Goal: Task Accomplishment & Management: Complete application form

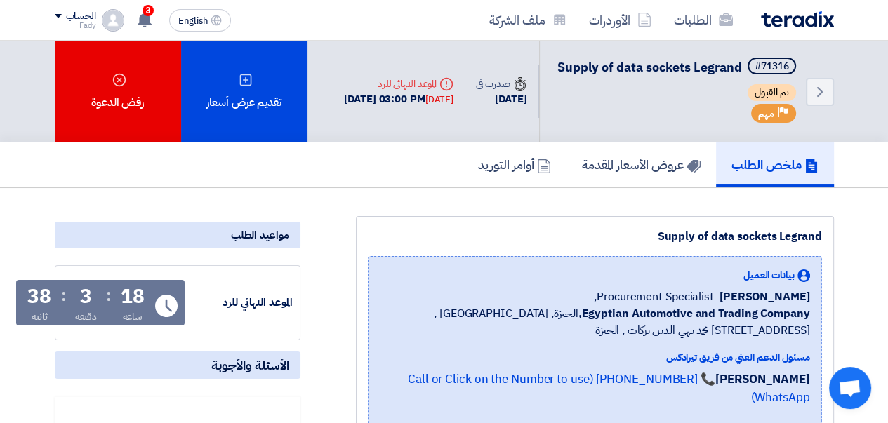
click at [245, 95] on div "تقديم عرض أسعار" at bounding box center [244, 92] width 126 height 102
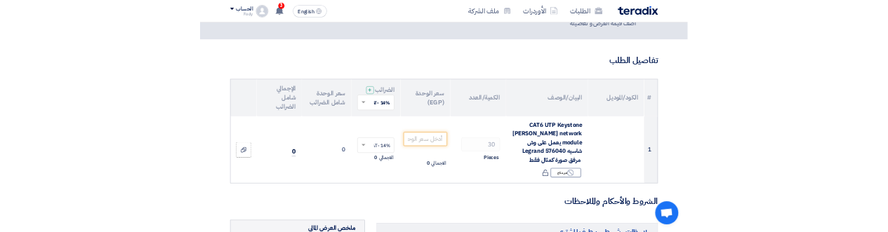
scroll to position [70, 0]
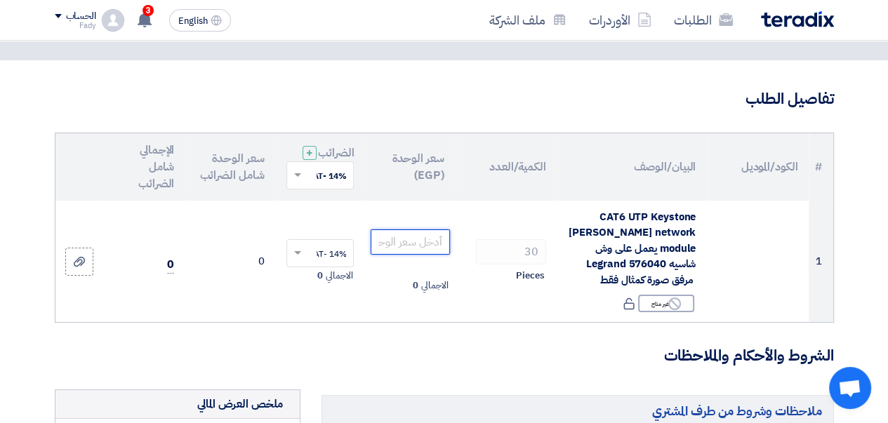
click at [395, 255] on input "number" at bounding box center [410, 241] width 79 height 25
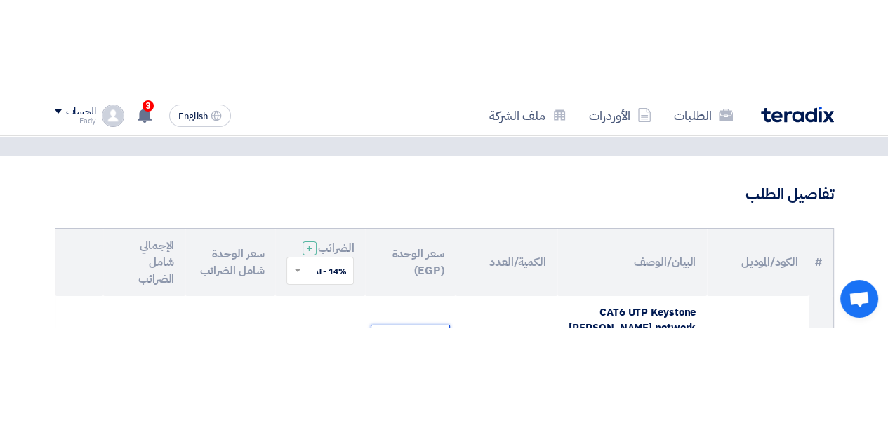
scroll to position [100, 0]
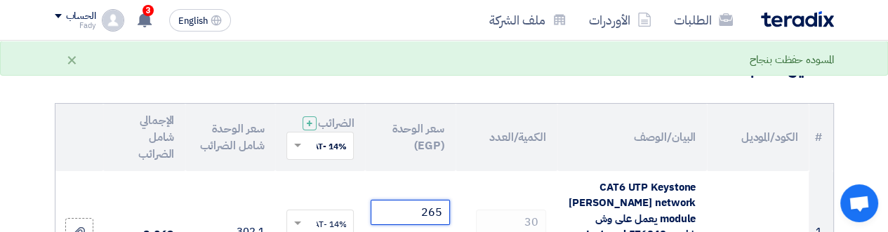
type input "265"
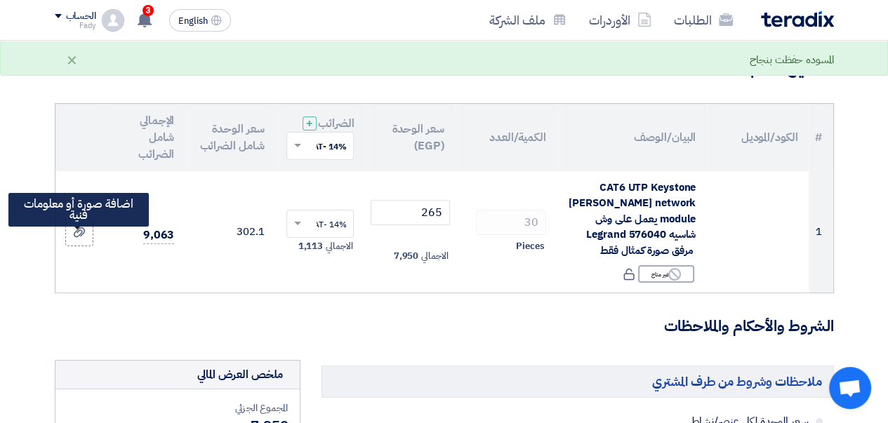
click at [80, 237] on use at bounding box center [79, 232] width 11 height 10
click at [0, 0] on input "file" at bounding box center [0, 0] width 0 height 0
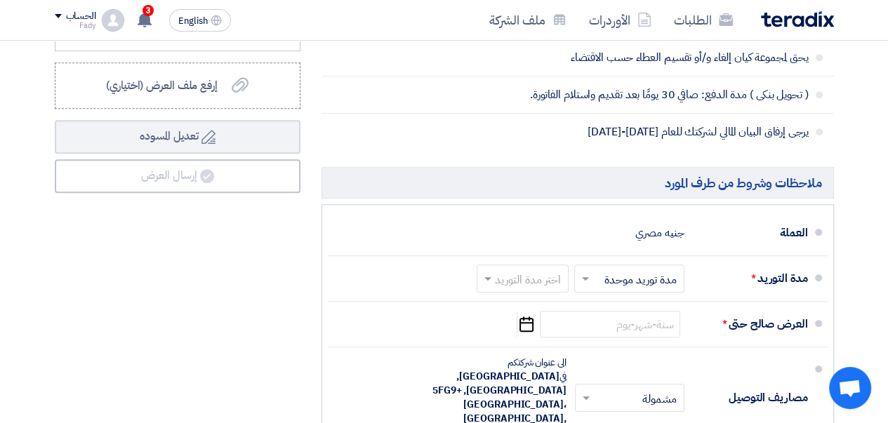
scroll to position [661, 0]
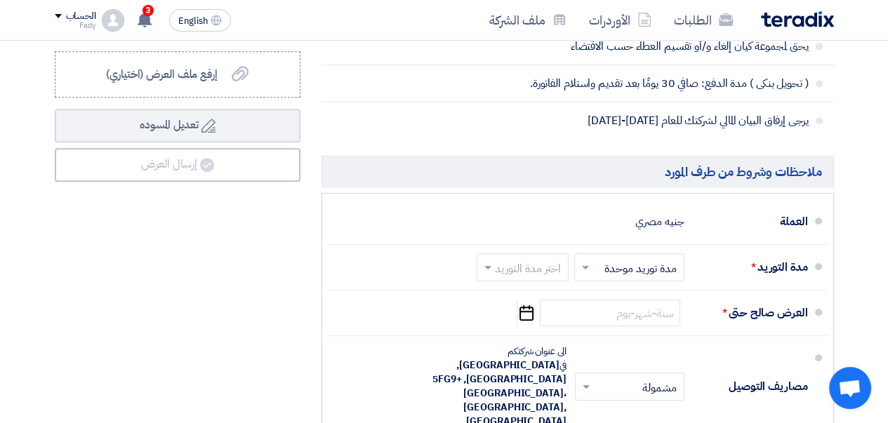
click at [584, 271] on span at bounding box center [585, 268] width 7 height 5
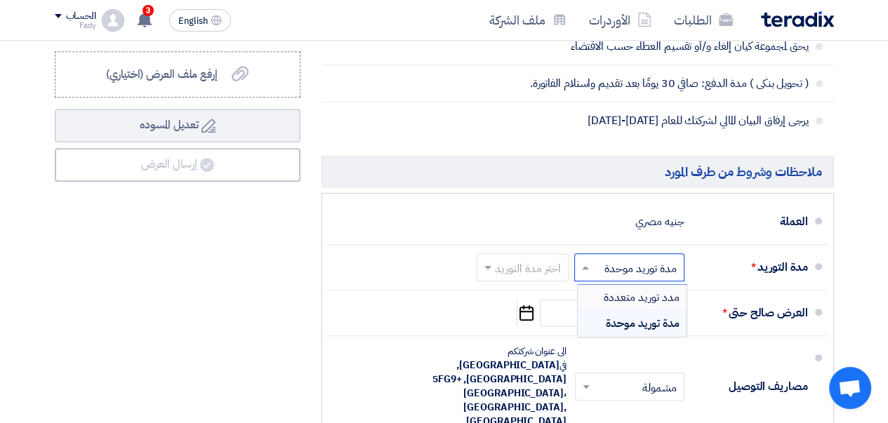
click at [434, 308] on div "العرض صالح حتى * Pick a date" at bounding box center [573, 313] width 469 height 34
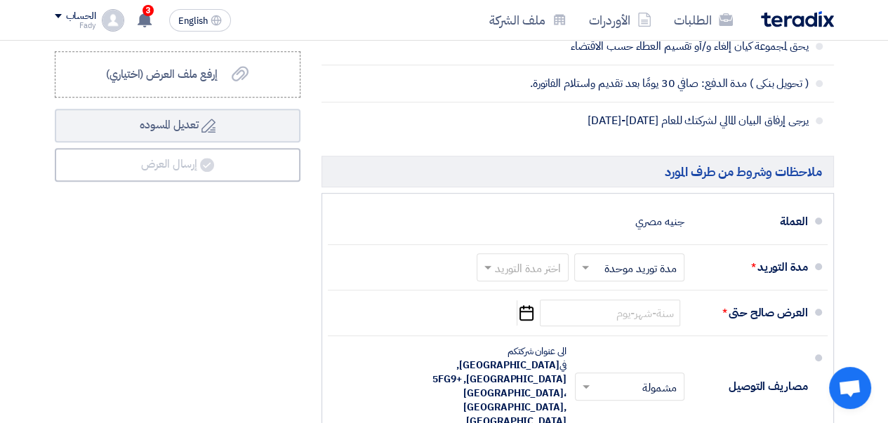
scroll to position [731, 0]
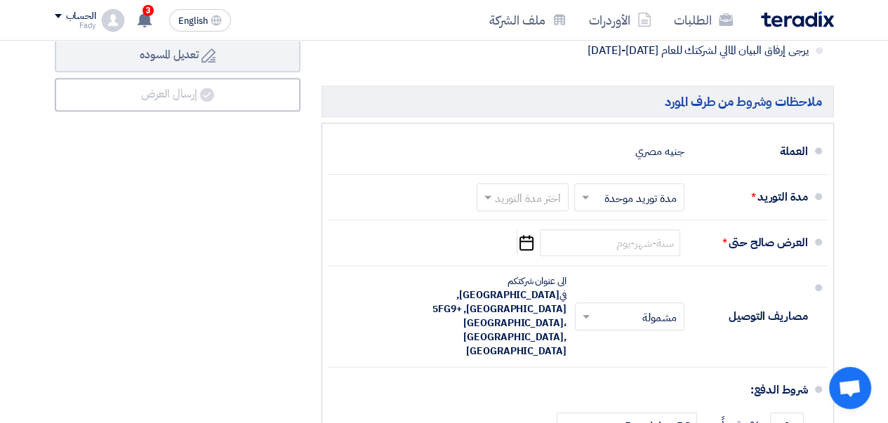
click at [589, 204] on span at bounding box center [584, 197] width 18 height 14
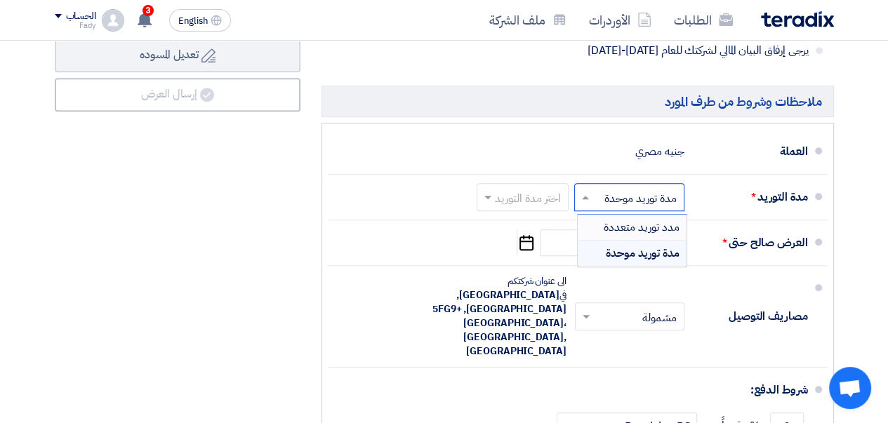
click at [643, 236] on span "مدد توريد متعددة" at bounding box center [642, 227] width 76 height 17
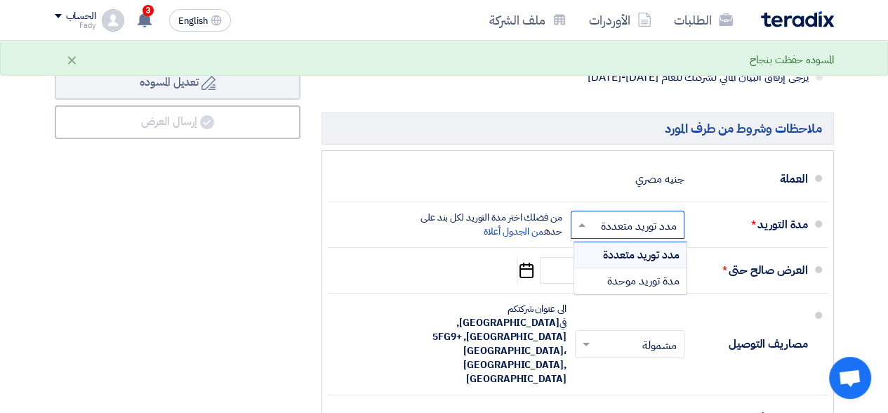
click at [584, 223] on span at bounding box center [581, 225] width 7 height 4
click at [623, 272] on span "مدة توريد موحدة" at bounding box center [643, 280] width 72 height 17
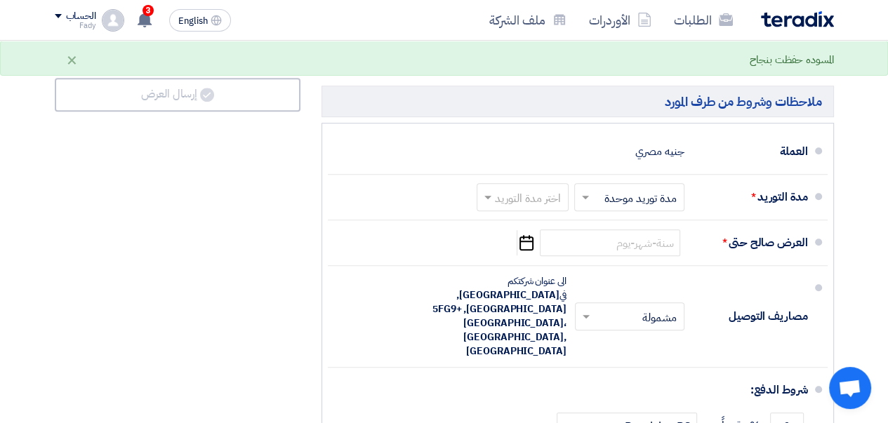
click at [510, 209] on input "text" at bounding box center [519, 199] width 85 height 20
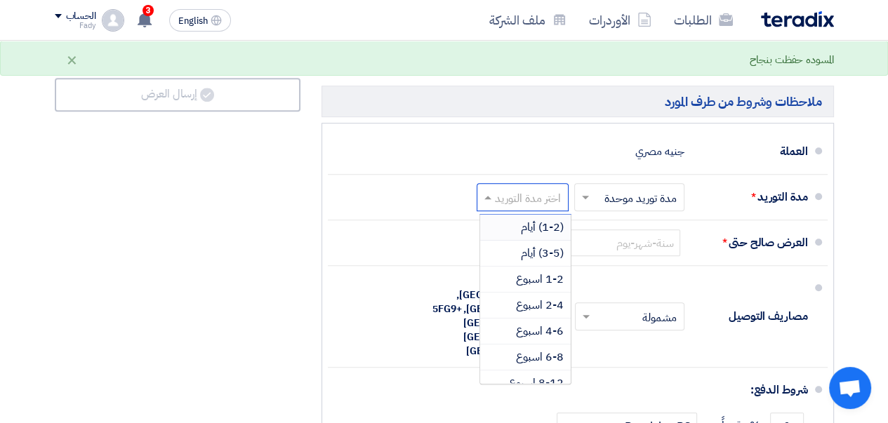
click at [530, 236] on span "(1-2) أيام" at bounding box center [542, 227] width 43 height 17
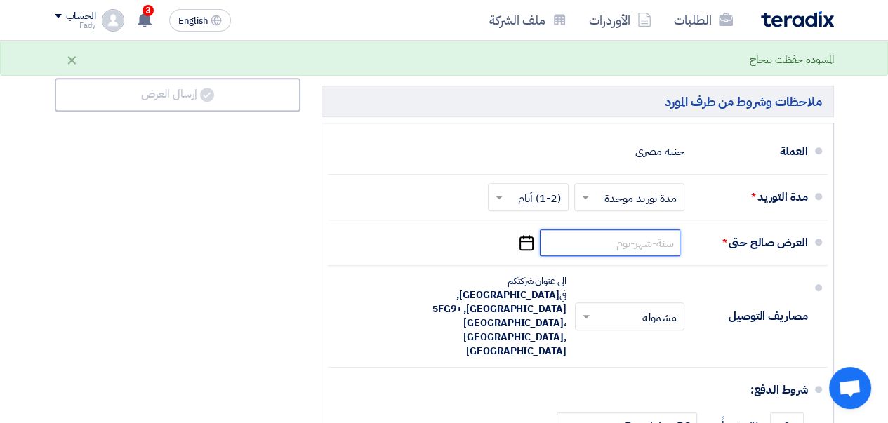
click at [622, 256] on input at bounding box center [610, 242] width 140 height 27
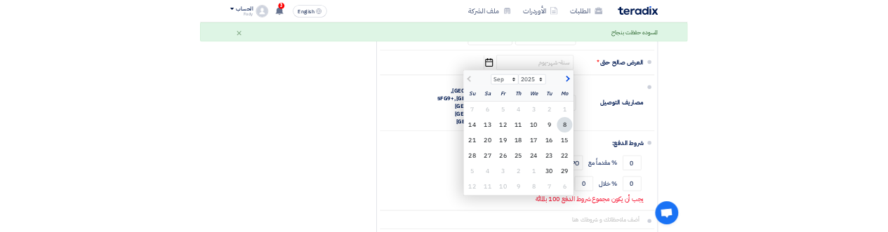
scroll to position [872, 0]
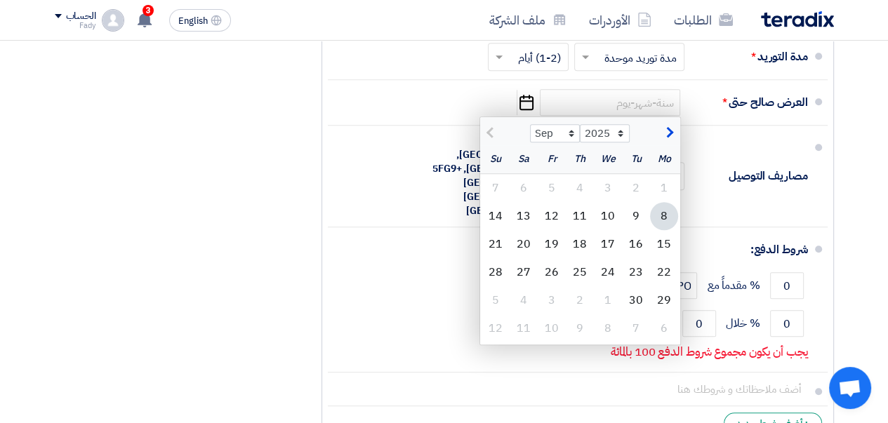
click at [670, 140] on span "button" at bounding box center [668, 132] width 8 height 15
select select "10"
click at [614, 225] on div "8" at bounding box center [608, 216] width 28 height 28
type input "[DATE]"
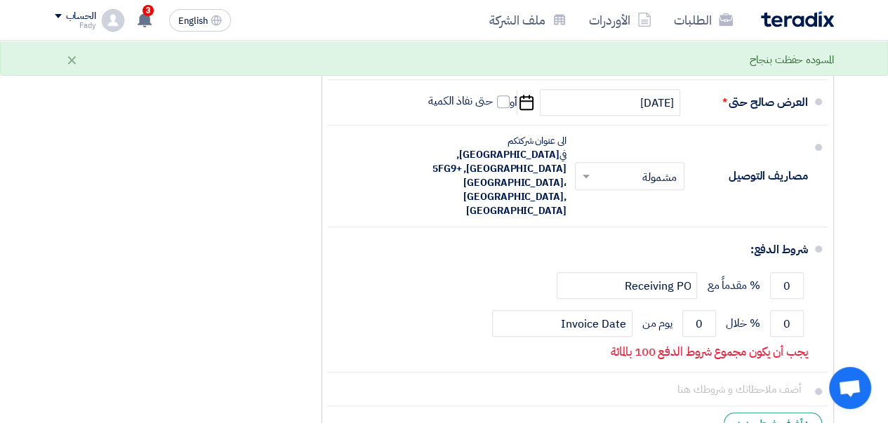
click at [583, 175] on span at bounding box center [584, 176] width 18 height 14
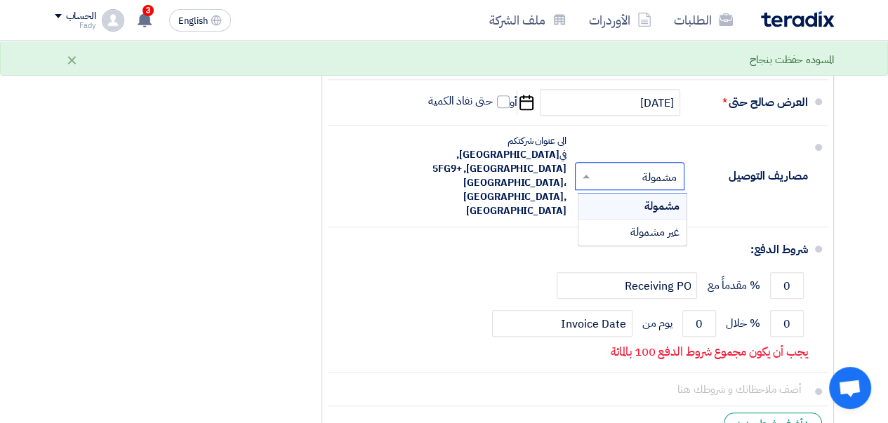
click at [624, 194] on div "مشمولة" at bounding box center [632, 207] width 108 height 26
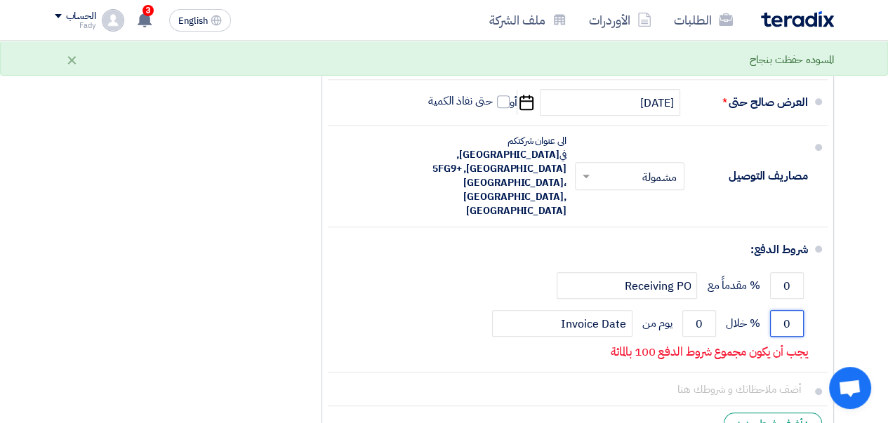
drag, startPoint x: 794, startPoint y: 309, endPoint x: 774, endPoint y: 313, distance: 20.8
click at [774, 312] on input "0" at bounding box center [787, 323] width 34 height 27
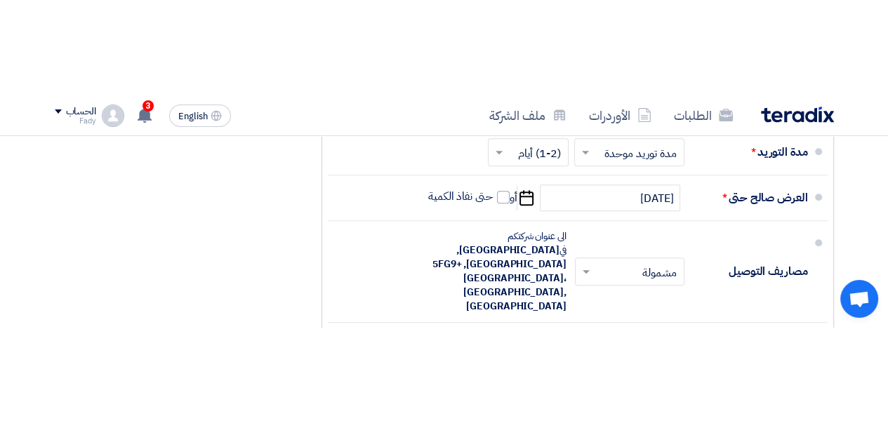
scroll to position [952, 0]
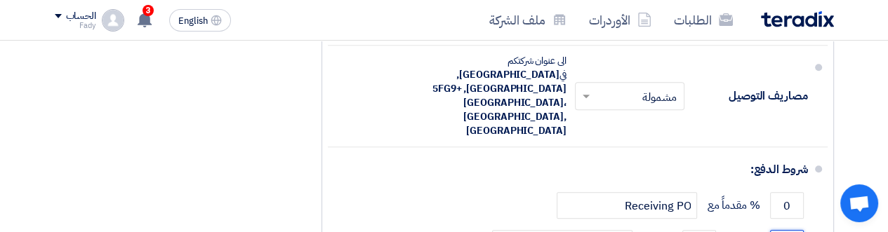
type input "100"
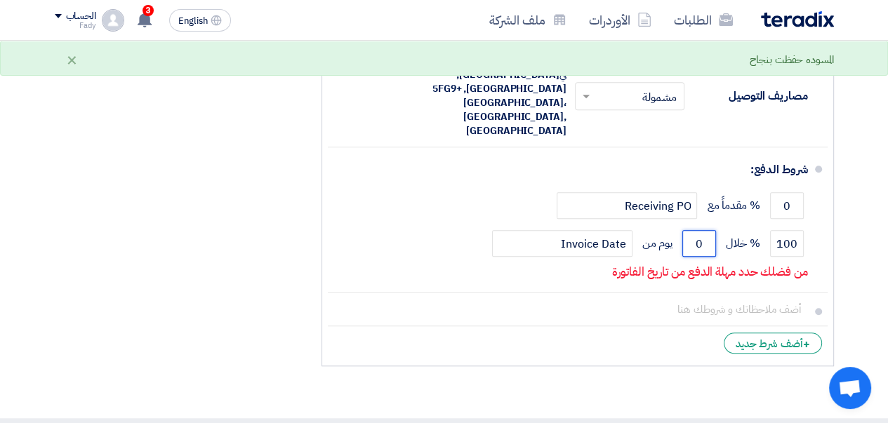
drag, startPoint x: 709, startPoint y: 227, endPoint x: 659, endPoint y: 227, distance: 49.8
click at [659, 227] on div "100 % خلال 0 يوم من Invoice Date" at bounding box center [573, 244] width 469 height 38
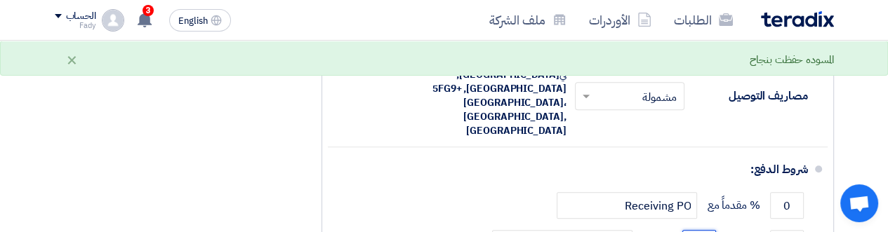
type input "30"
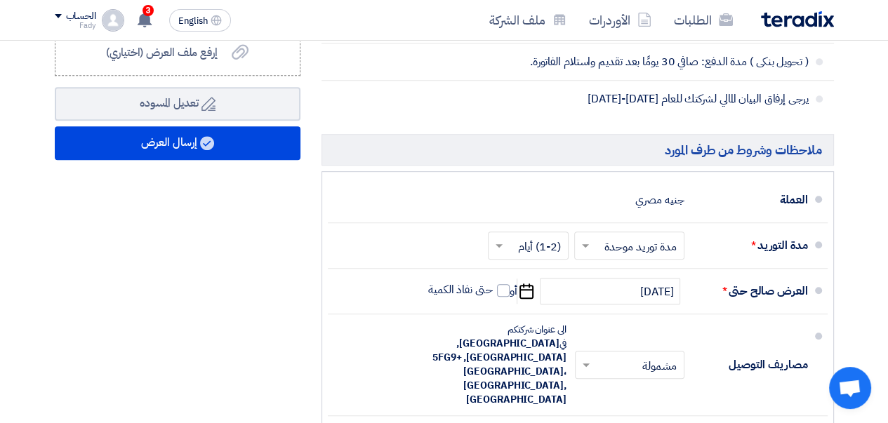
scroll to position [671, 0]
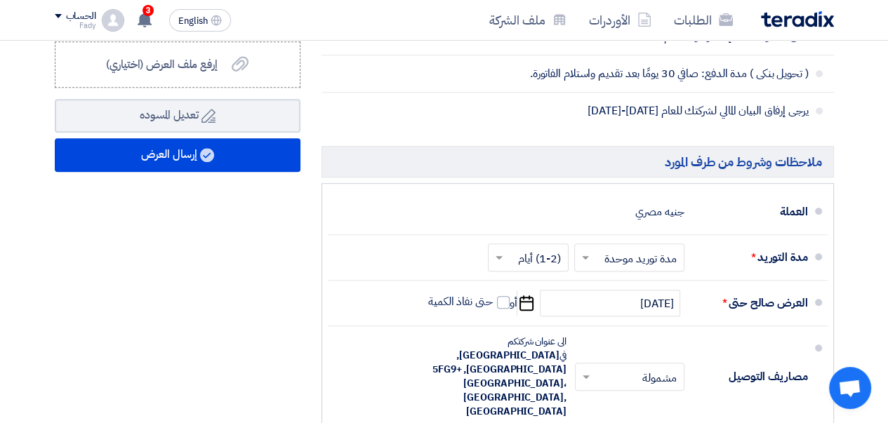
click at [499, 309] on span at bounding box center [503, 302] width 13 height 13
click at [493, 310] on input "حتى نفاذ الكمية" at bounding box center [458, 308] width 67 height 27
checkbox input "true"
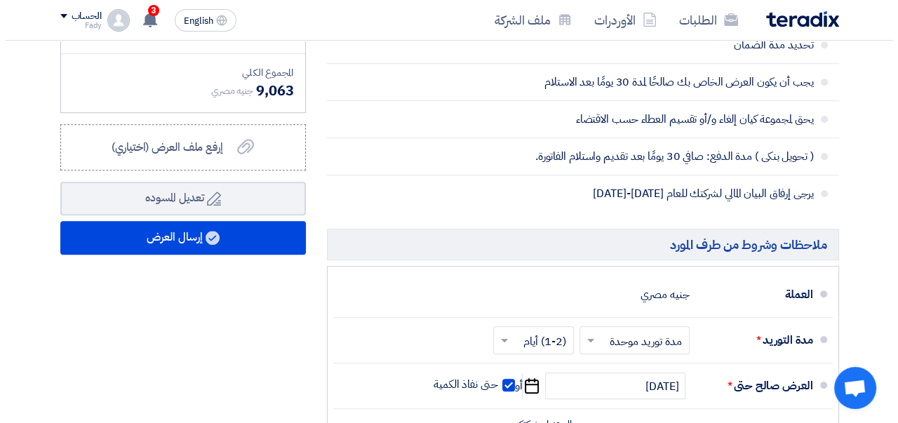
scroll to position [601, 0]
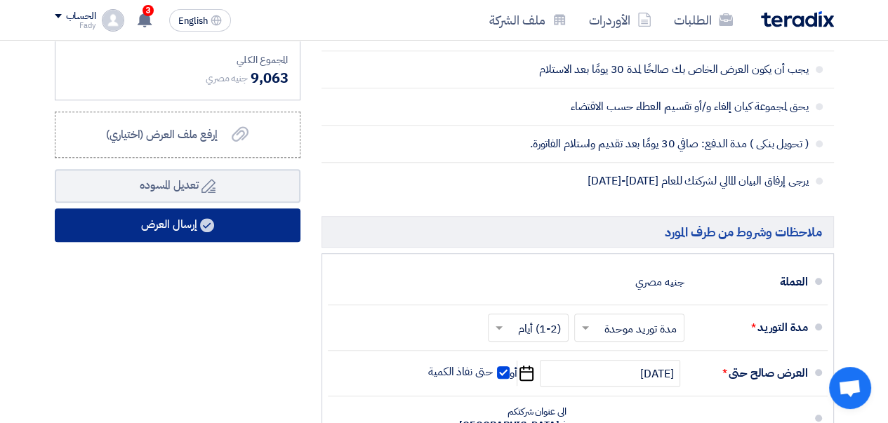
click at [176, 241] on button "إرسال العرض" at bounding box center [178, 225] width 246 height 34
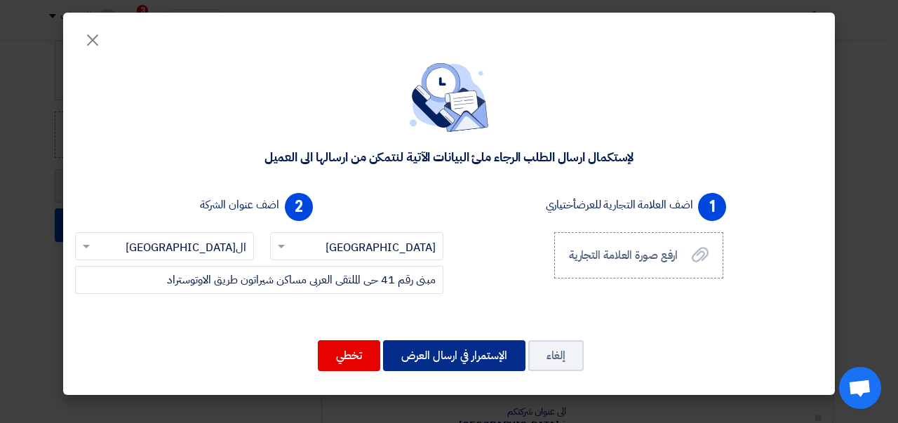
click at [478, 355] on button "الإستمرار في ارسال العرض" at bounding box center [454, 355] width 142 height 31
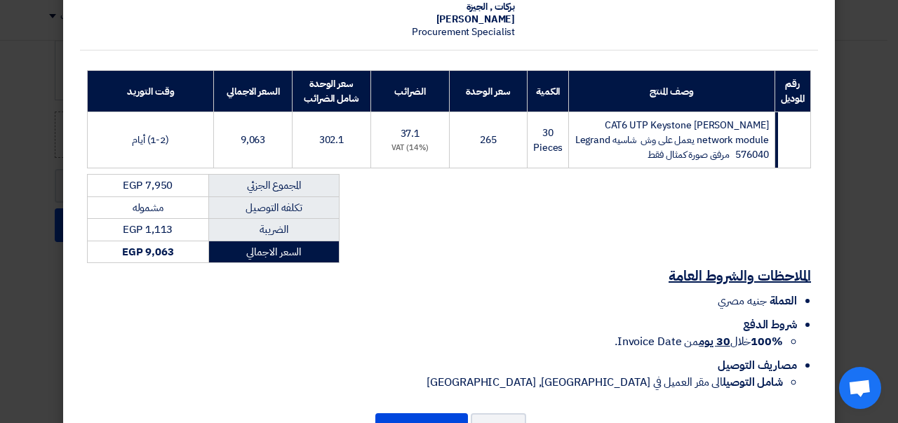
scroll to position [210, 0]
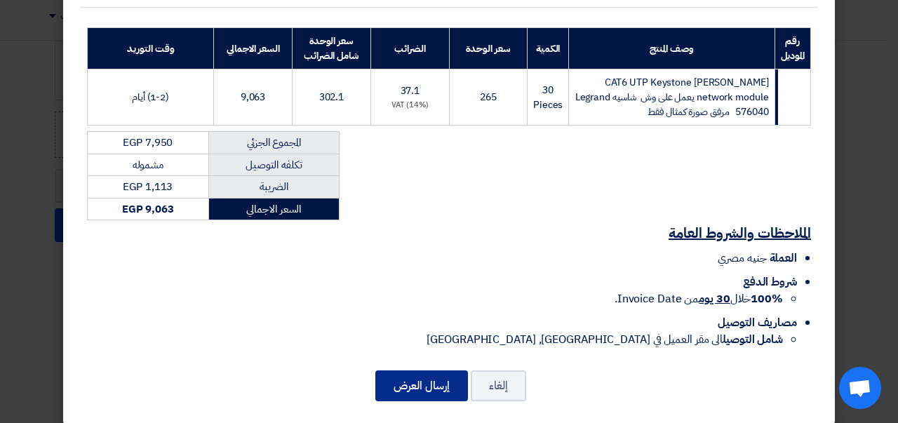
click at [431, 375] on button "إرسال العرض" at bounding box center [421, 386] width 93 height 31
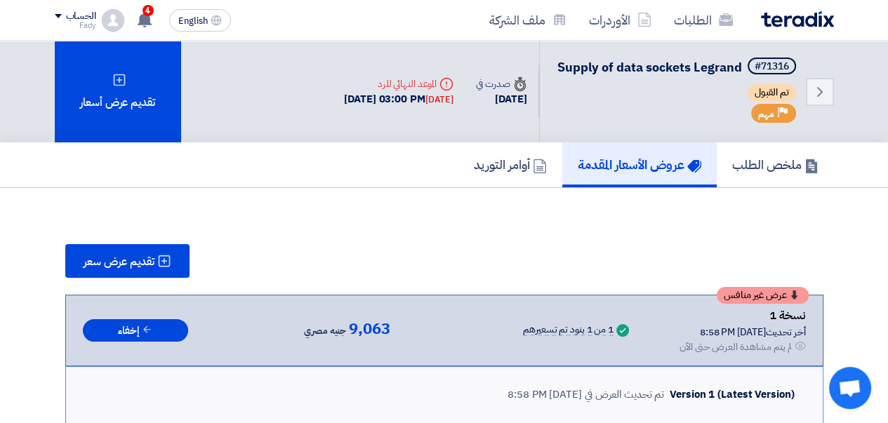
click at [773, 18] on img at bounding box center [797, 19] width 73 height 16
